Goal: Task Accomplishment & Management: Manage account settings

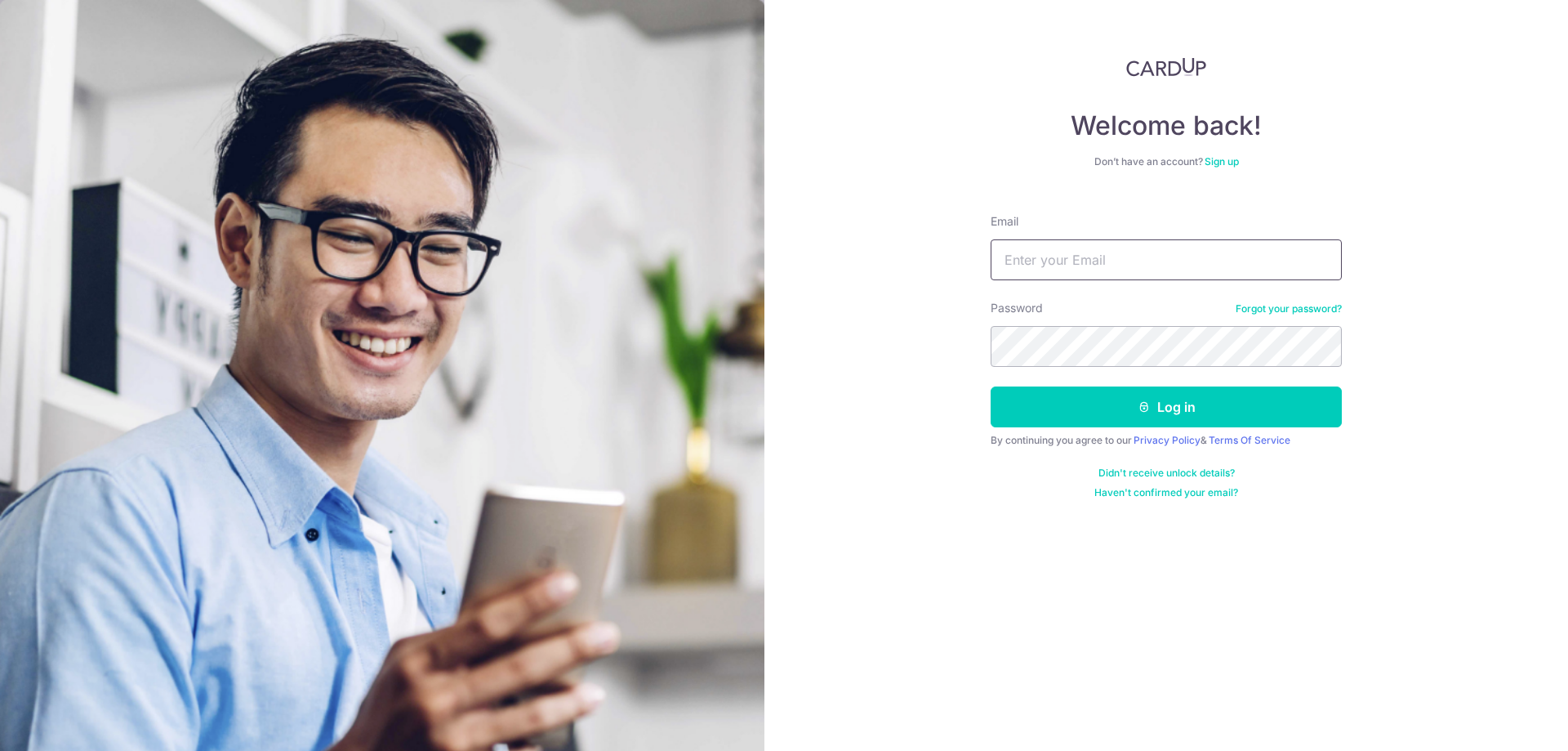
click at [1142, 275] on input "Email" at bounding box center [1165, 260] width 351 height 41
click at [1099, 257] on input "benjaminphuak@gmail.com" at bounding box center [1165, 260] width 351 height 41
type input "benjaminphuakunlin@gmail.com"
click at [990, 387] on button "Log in" at bounding box center [1165, 407] width 351 height 41
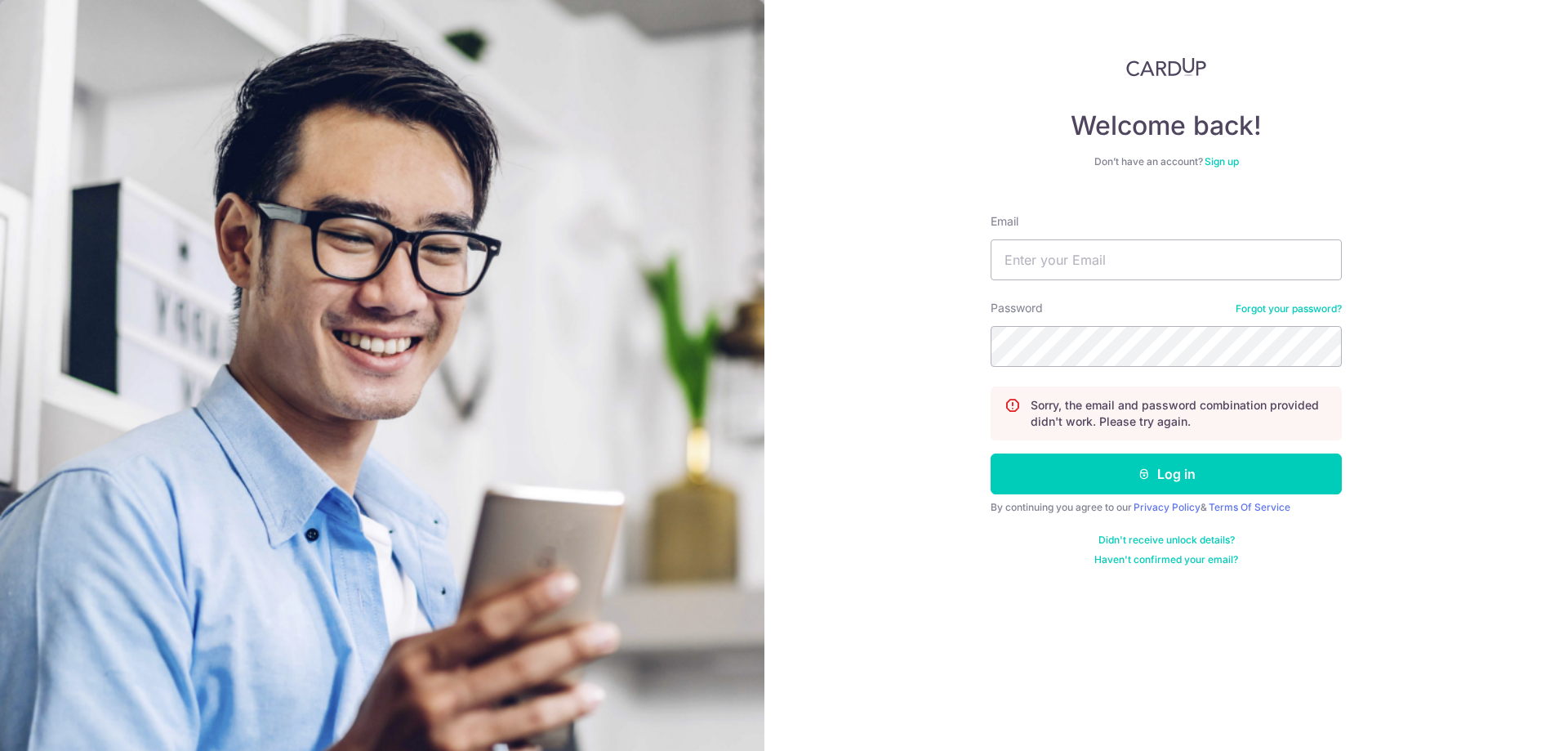
click at [1088, 282] on form "Email Password Forgot your password? Sorry, the email and password combination …" at bounding box center [1165, 383] width 351 height 365
click at [1088, 278] on input "Email" at bounding box center [1165, 260] width 351 height 41
click at [1096, 265] on input "[EMAIL_ADDRESS][DOMAIN_NAME]" at bounding box center [1165, 260] width 351 height 41
type input "[EMAIL_ADDRESS][DOMAIN_NAME]"
click at [990, 454] on button "Log in" at bounding box center [1165, 474] width 351 height 41
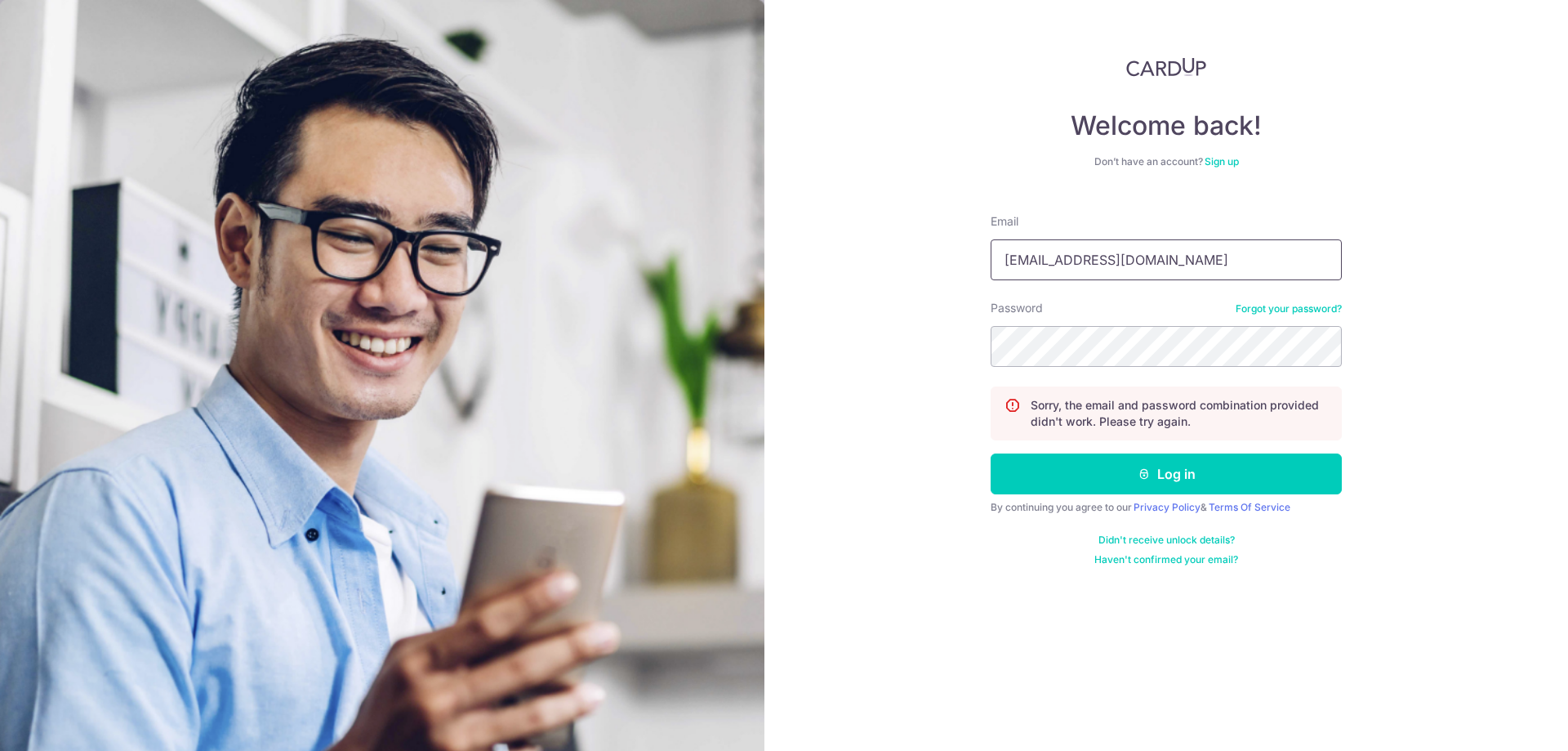
click at [1045, 270] on input "[EMAIL_ADDRESS][DOMAIN_NAME]" at bounding box center [1165, 260] width 351 height 41
click at [1063, 246] on input "Email" at bounding box center [1165, 260] width 351 height 41
click at [1042, 254] on input "Email" at bounding box center [1165, 260] width 351 height 41
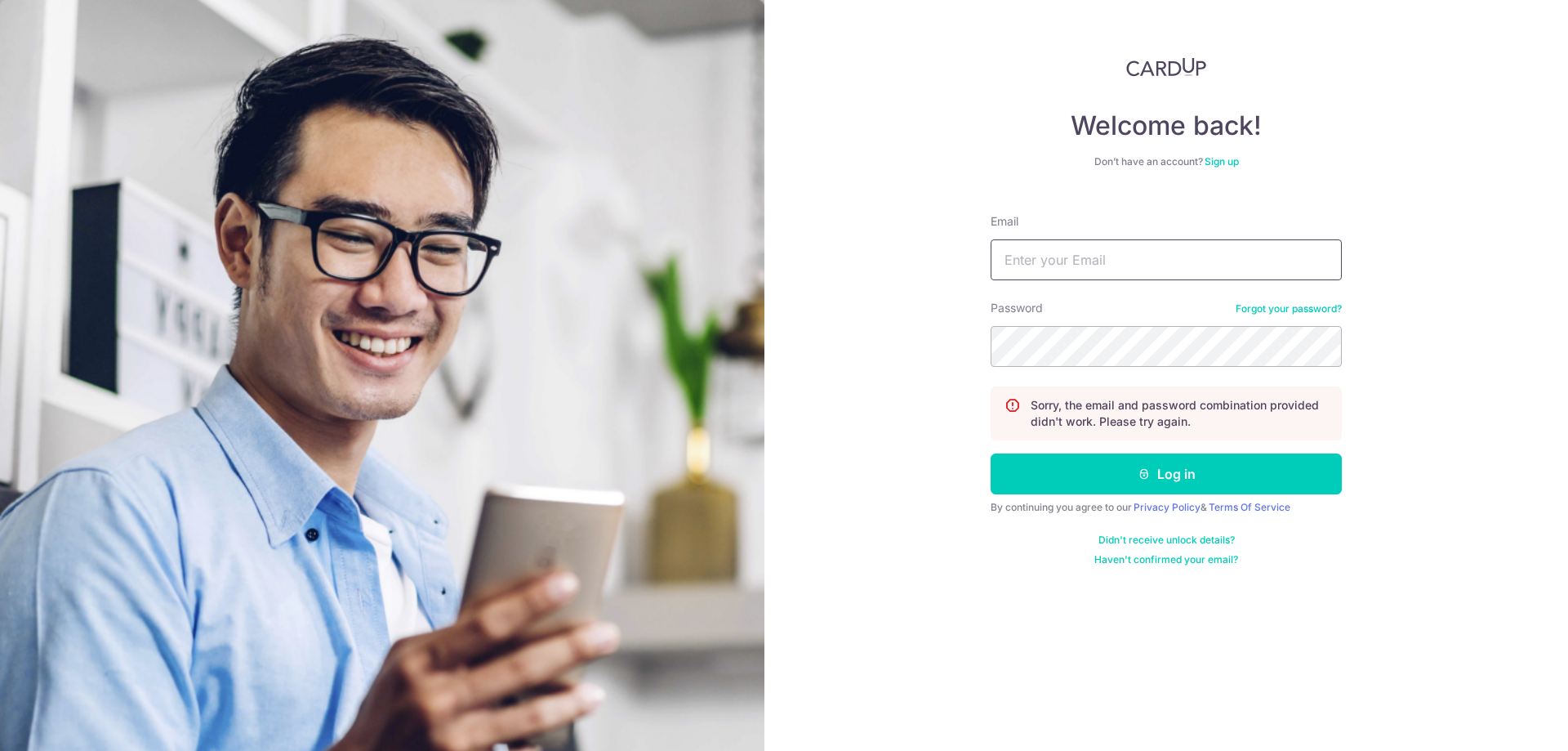
paste input "[EMAIL_ADDRESS][DOMAIN_NAME]"
type input "[EMAIL_ADDRESS][DOMAIN_NAME]"
click at [990, 454] on button "Log in" at bounding box center [1165, 474] width 351 height 41
click at [1137, 268] on input "Email" at bounding box center [1165, 260] width 351 height 41
paste input "[EMAIL_ADDRESS][DOMAIN_NAME]"
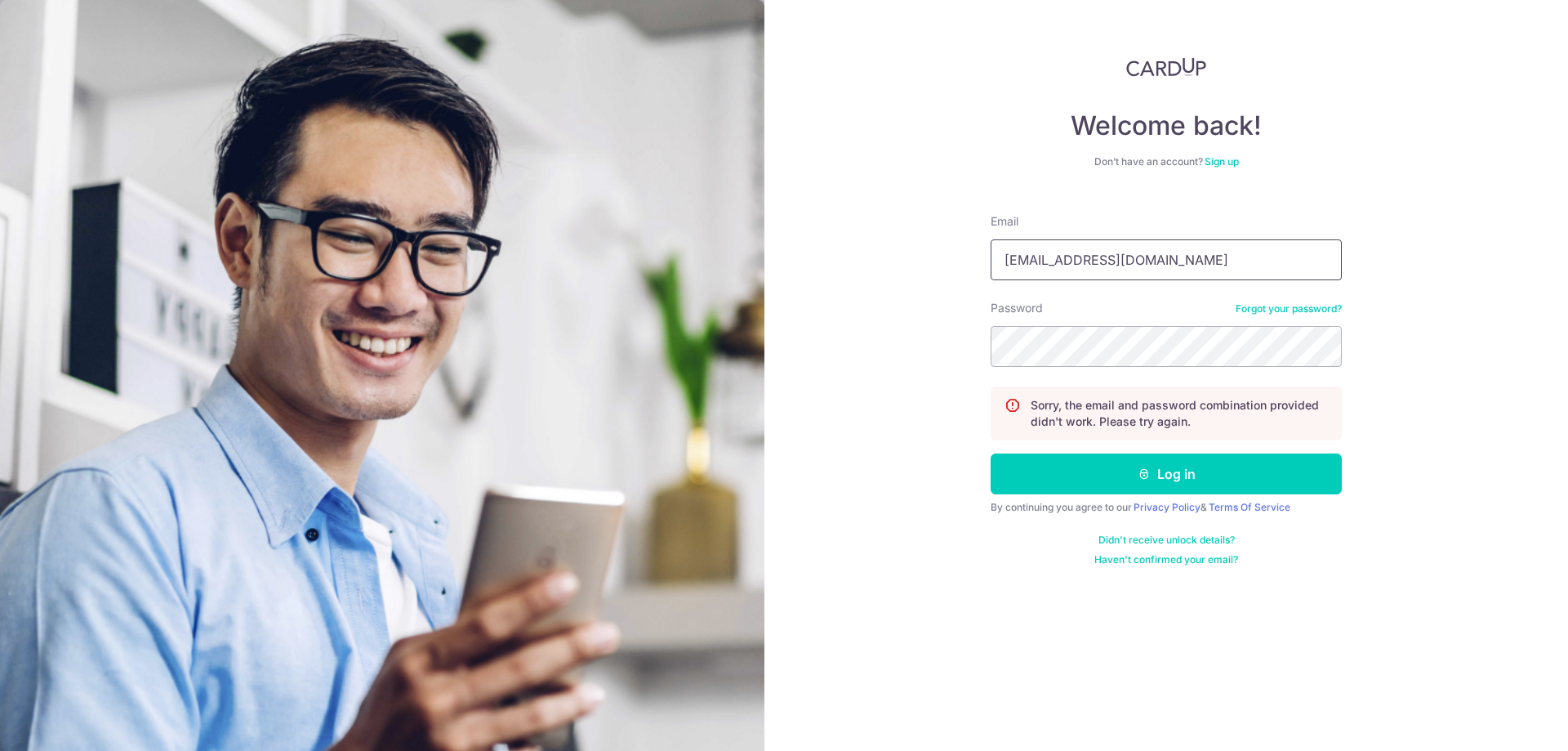
type input "[EMAIL_ADDRESS][DOMAIN_NAME]"
click at [1093, 465] on button "Log in" at bounding box center [1165, 474] width 351 height 41
click at [1057, 271] on input "Email" at bounding box center [1165, 260] width 351 height 41
click at [1079, 263] on input "benjaminphuak@gmail.com" at bounding box center [1165, 260] width 351 height 41
click at [1080, 263] on input "benjaminphuak@gmail.com" at bounding box center [1165, 260] width 351 height 41
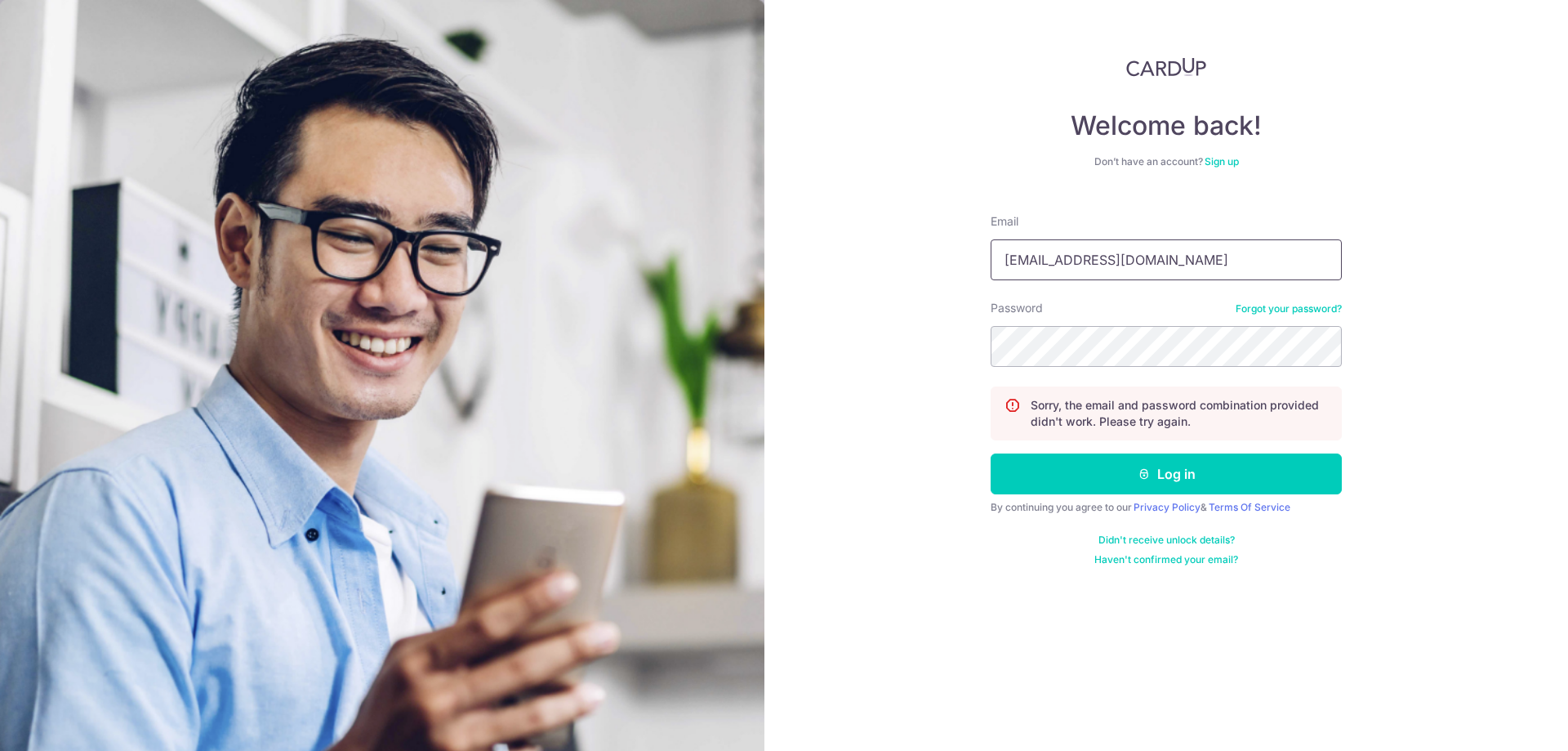
click at [1080, 263] on input "benjaminphuak@gmail.com" at bounding box center [1165, 260] width 351 height 41
paste input "unlin"
type input "[EMAIL_ADDRESS][DOMAIN_NAME]"
click at [1285, 288] on form "Email benjaminphuakunlin@gmail.com Password Forgot your password? Sorry, the em…" at bounding box center [1165, 383] width 351 height 365
click at [1302, 302] on div "Password Forgot your password?" at bounding box center [1165, 333] width 351 height 67
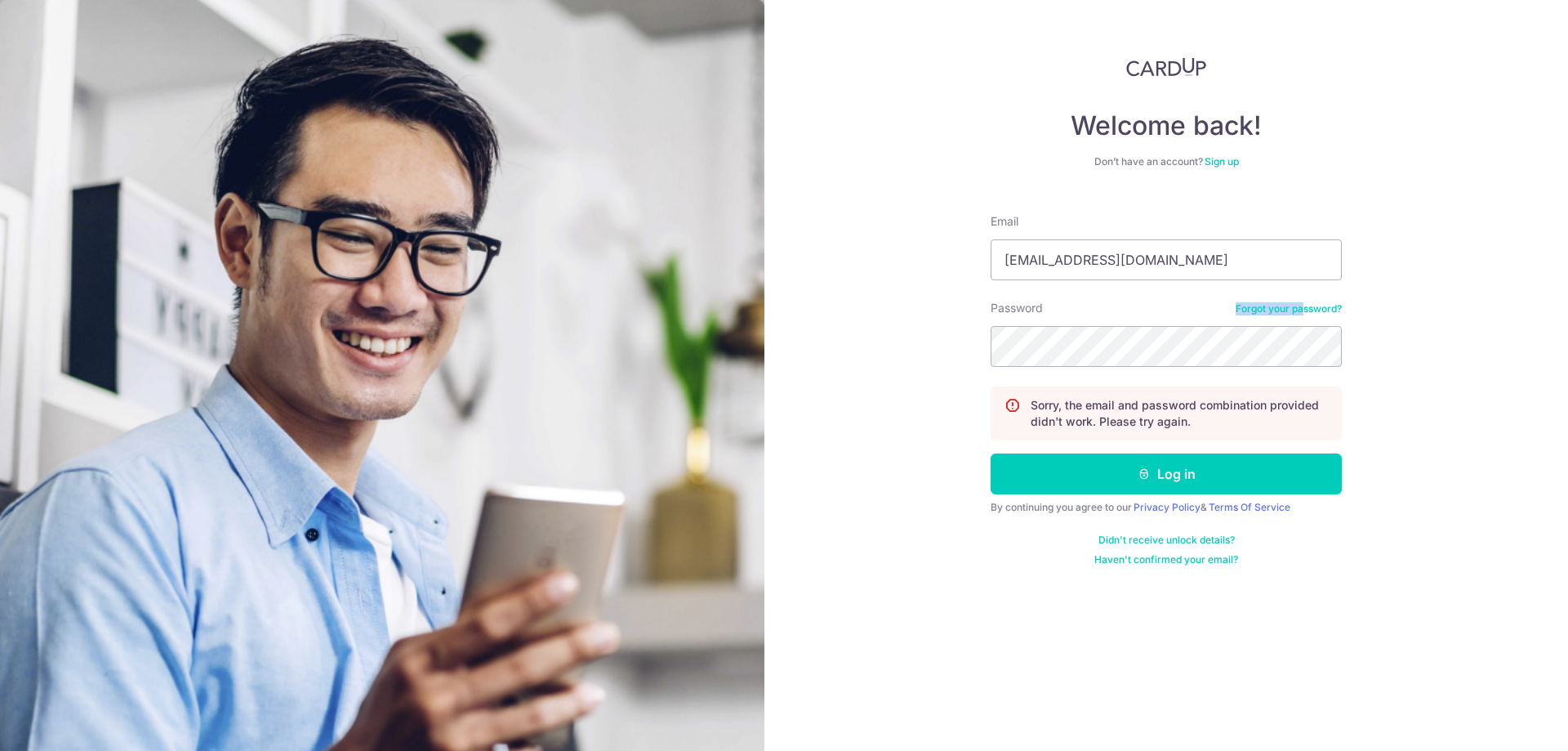
click at [1303, 303] on link "Forgot your password?" at bounding box center [1289, 308] width 106 height 13
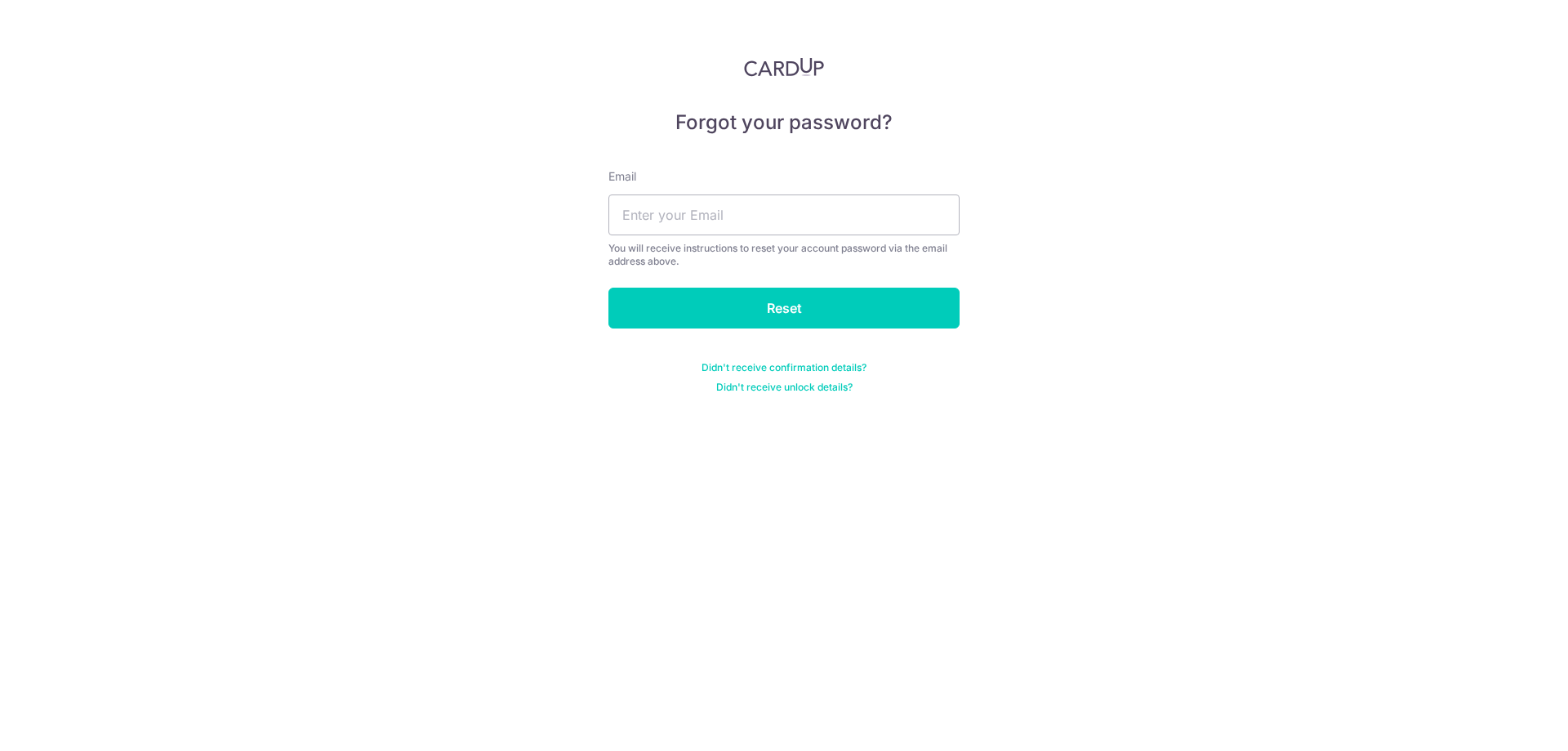
click at [744, 192] on div "Email You will receive instructions to reset your account password via the emai…" at bounding box center [783, 218] width 351 height 100
click at [751, 210] on input "text" at bounding box center [783, 215] width 351 height 41
click at [751, 214] on input "text" at bounding box center [783, 215] width 351 height 41
paste input "[EMAIL_ADDRESS][DOMAIN_NAME]"
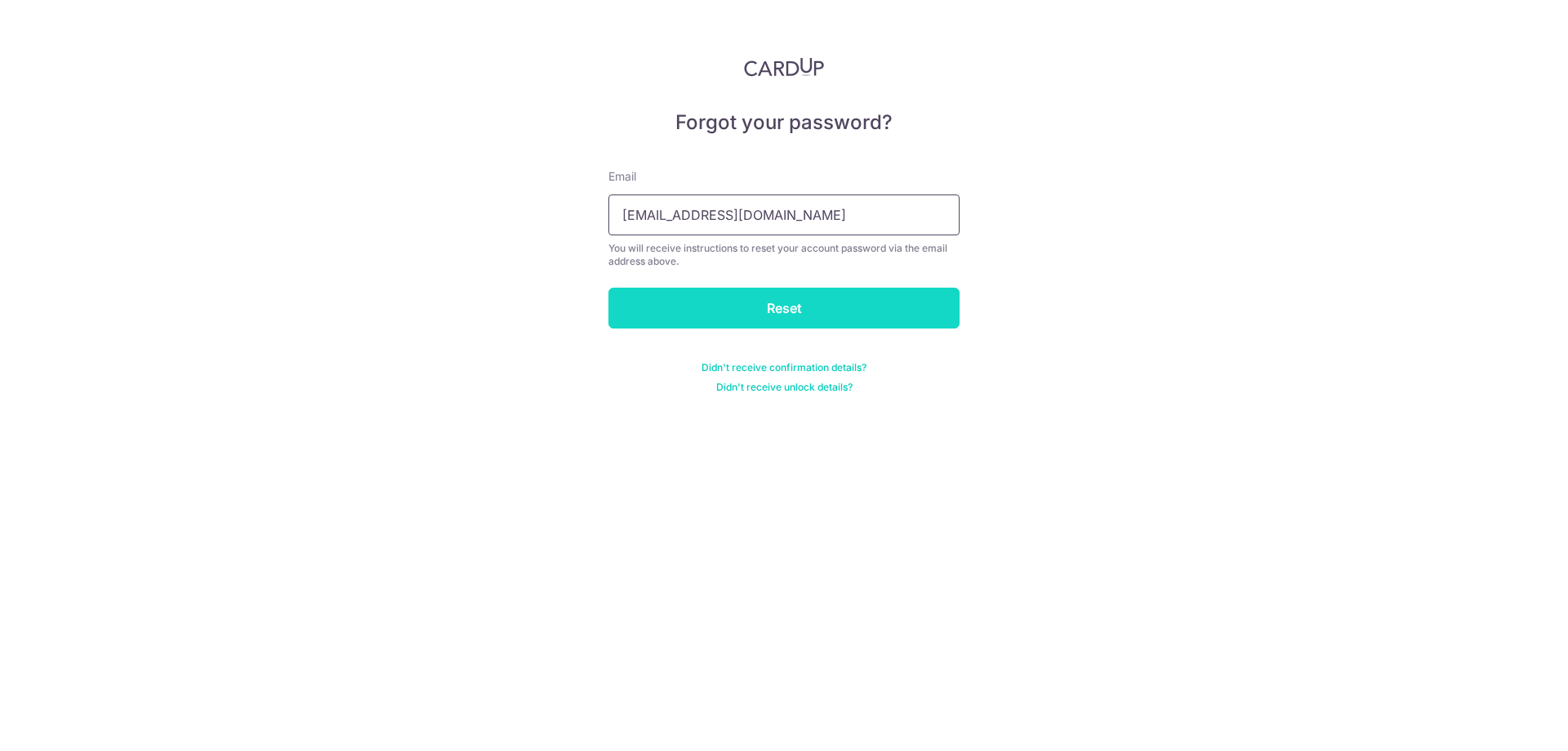
type input "[EMAIL_ADDRESS][DOMAIN_NAME]"
click at [707, 305] on input "Reset" at bounding box center [783, 308] width 351 height 41
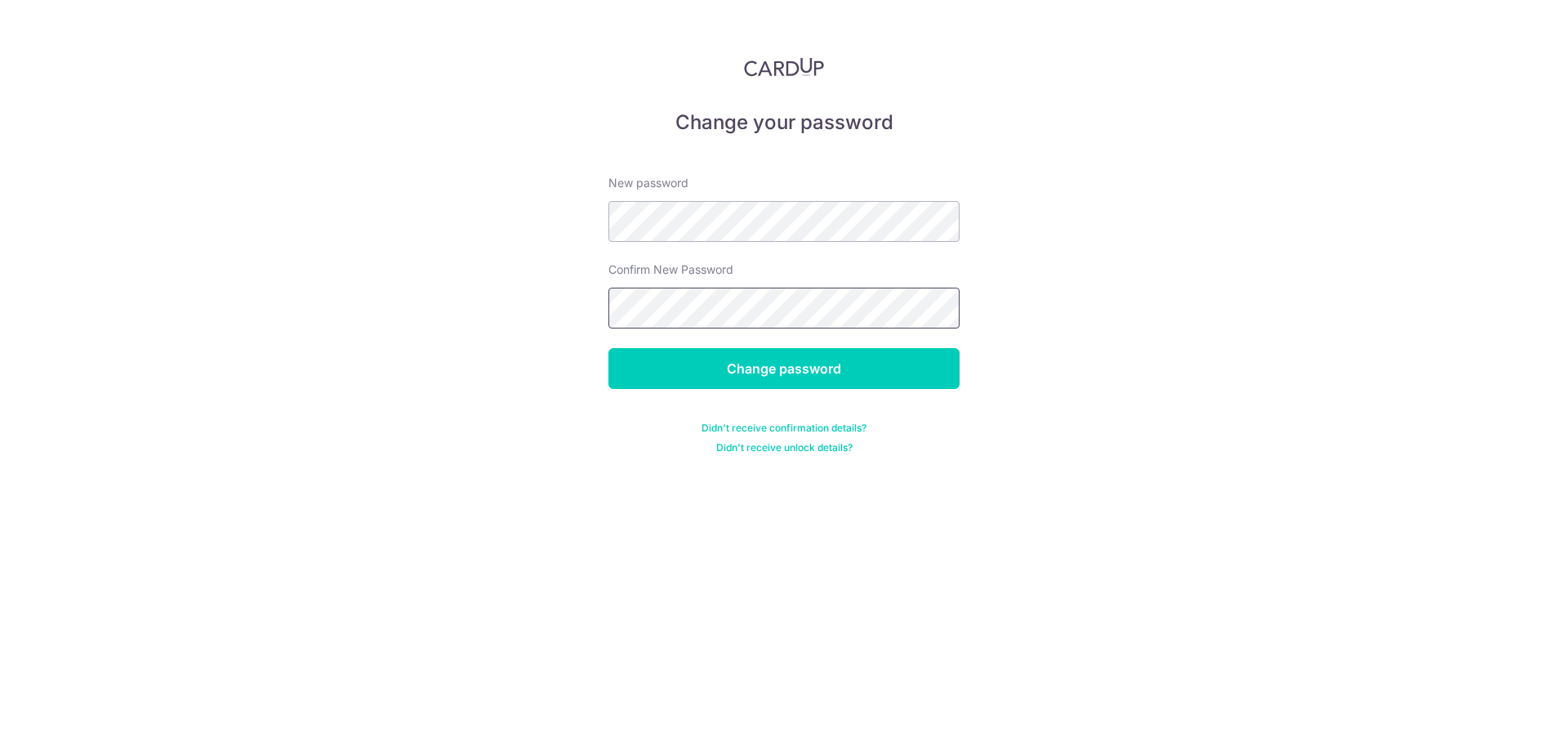
click at [608, 348] on input "Change password" at bounding box center [783, 369] width 351 height 41
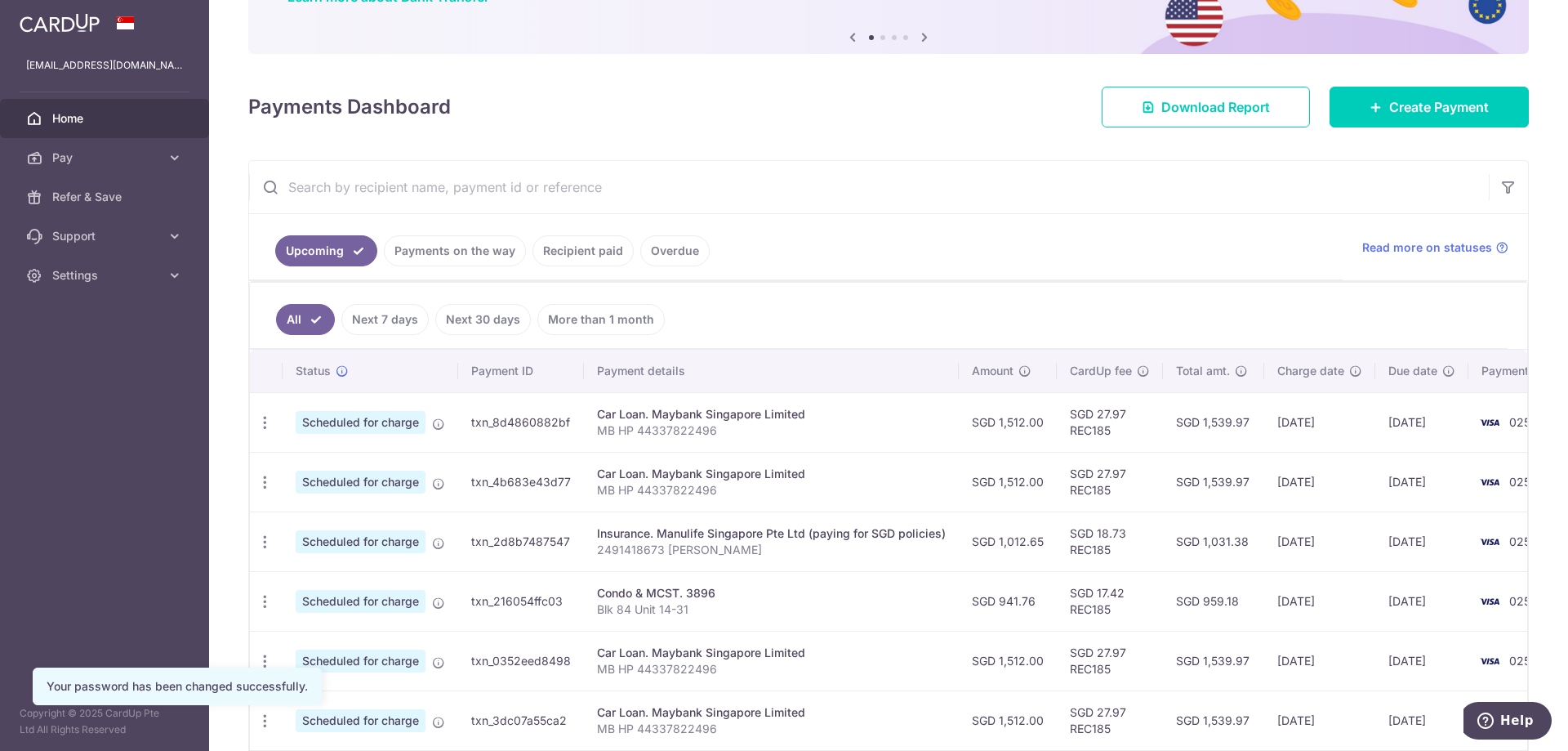
scroll to position [163, 0]
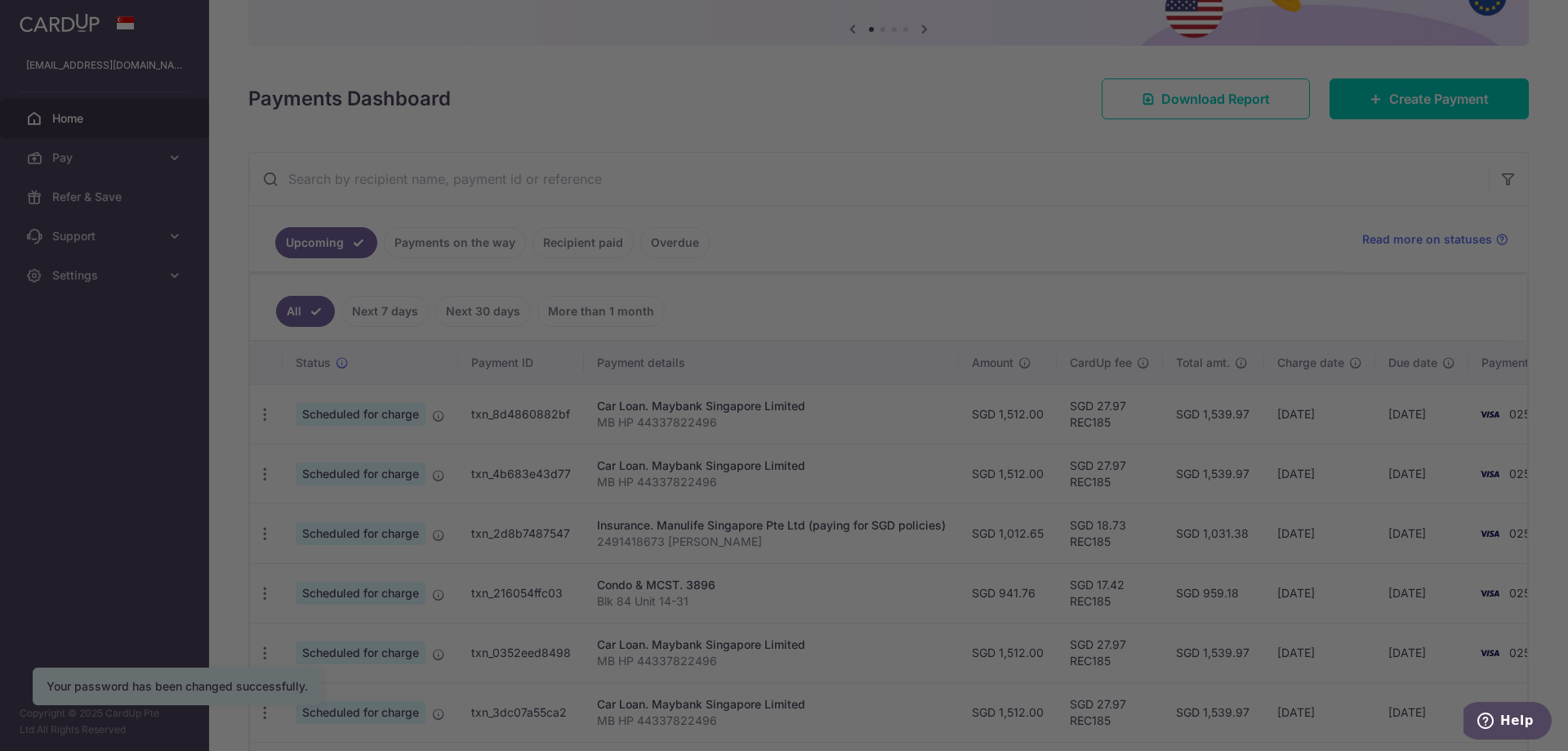
click at [1159, 348] on div at bounding box center [791, 379] width 1583 height 758
